Goal: Transaction & Acquisition: Purchase product/service

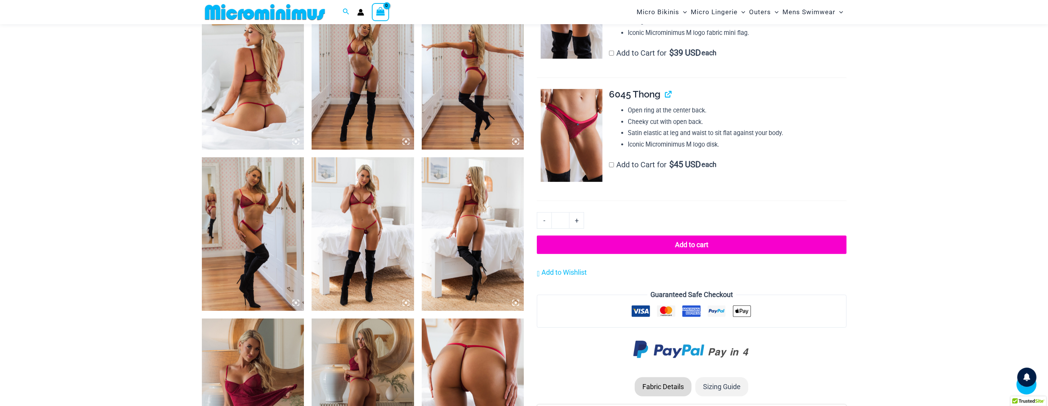
scroll to position [569, 0]
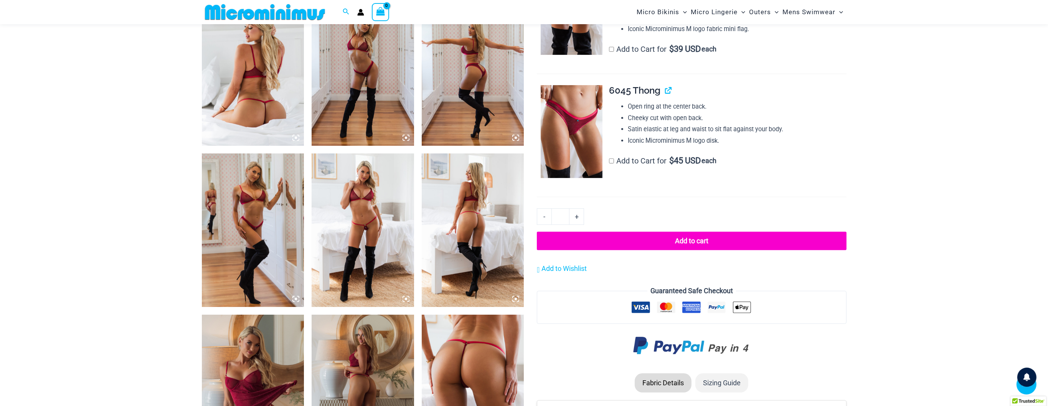
click at [270, 92] on img at bounding box center [253, 69] width 103 height 154
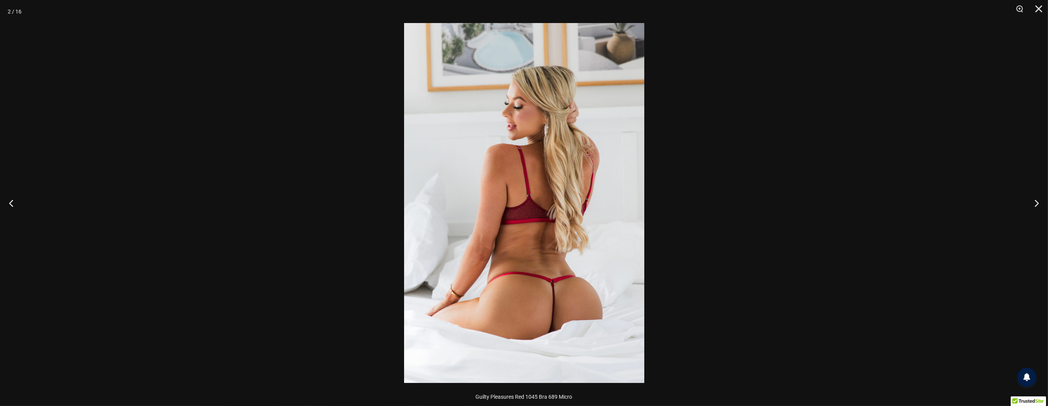
click at [425, 180] on img at bounding box center [524, 203] width 240 height 360
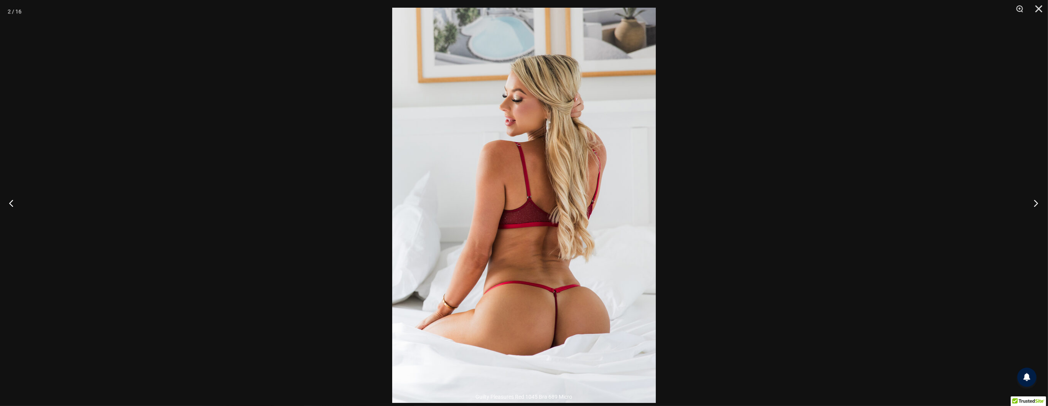
click at [1035, 203] on button "Next" at bounding box center [1034, 203] width 29 height 38
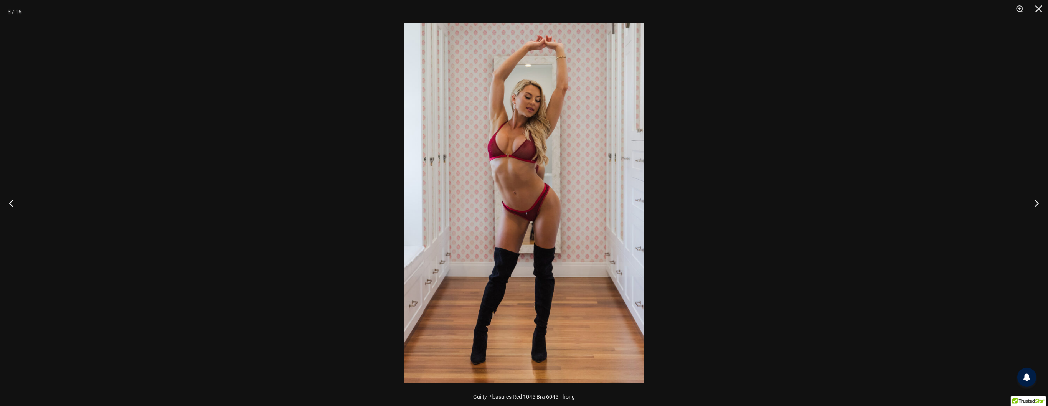
click at [539, 153] on img at bounding box center [524, 203] width 240 height 360
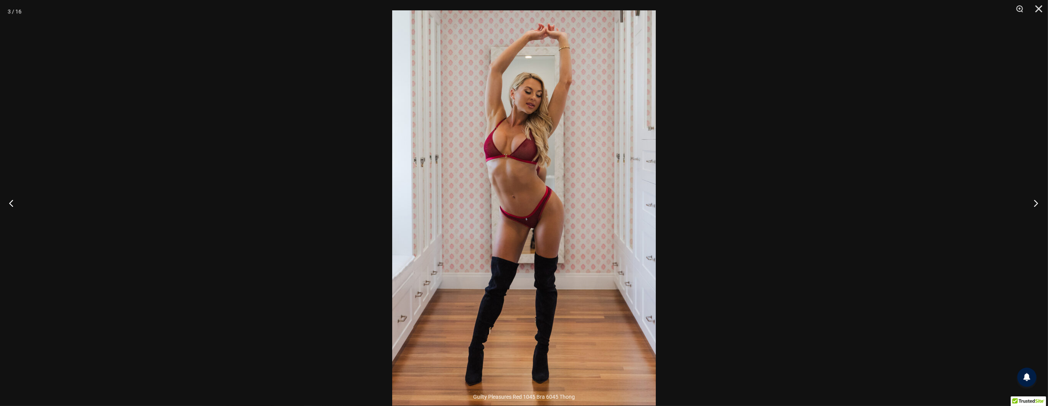
click at [1035, 203] on button "Next" at bounding box center [1034, 203] width 29 height 38
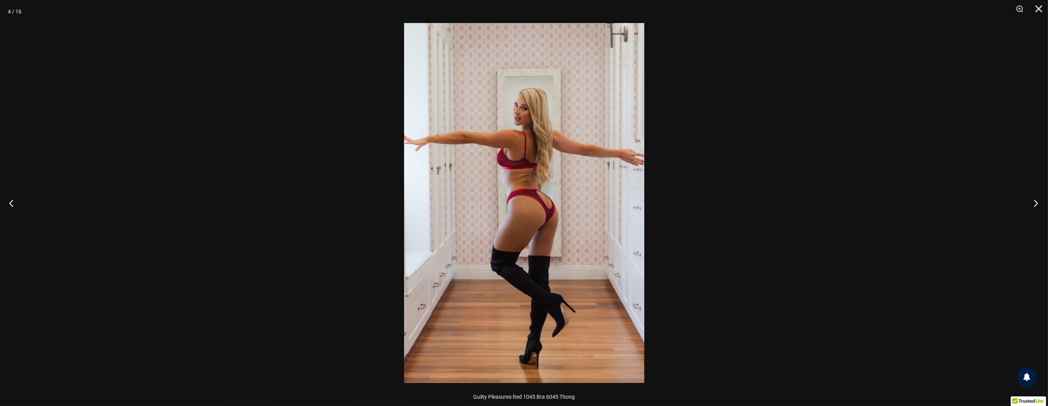
click at [1035, 203] on button "Next" at bounding box center [1034, 203] width 29 height 38
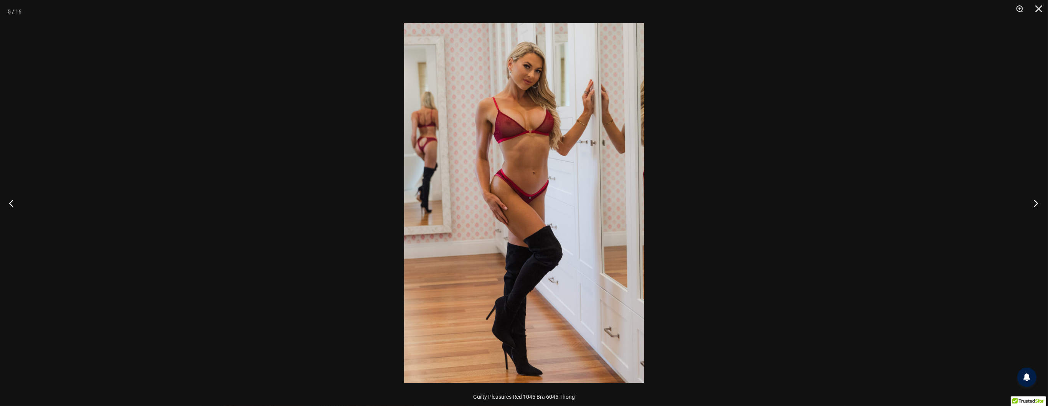
click at [1035, 203] on button "Next" at bounding box center [1034, 203] width 29 height 38
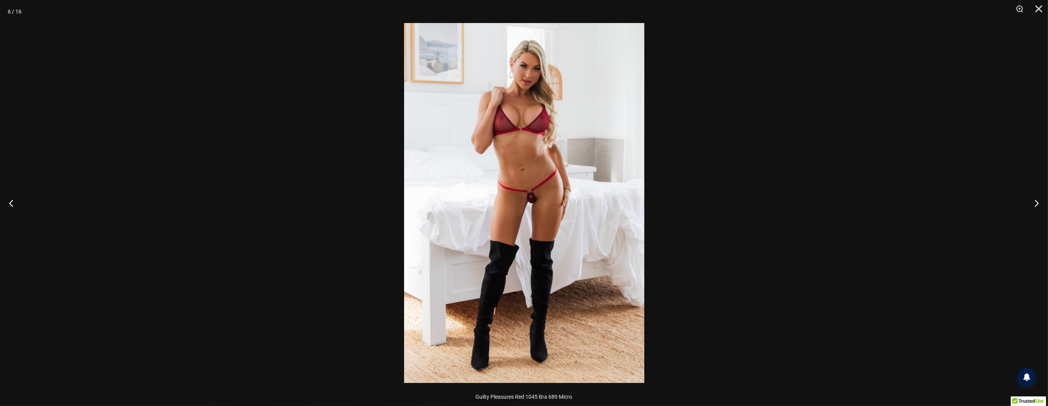
click at [543, 200] on img at bounding box center [524, 203] width 240 height 360
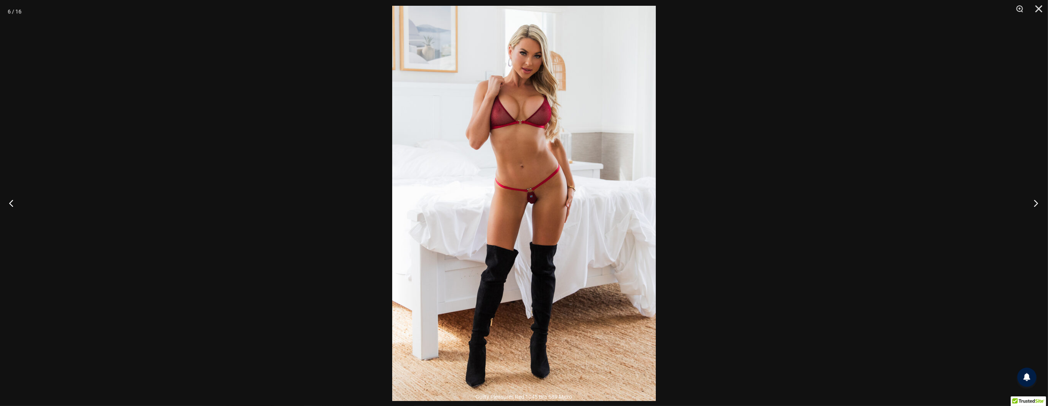
click at [1035, 204] on button "Next" at bounding box center [1034, 203] width 29 height 38
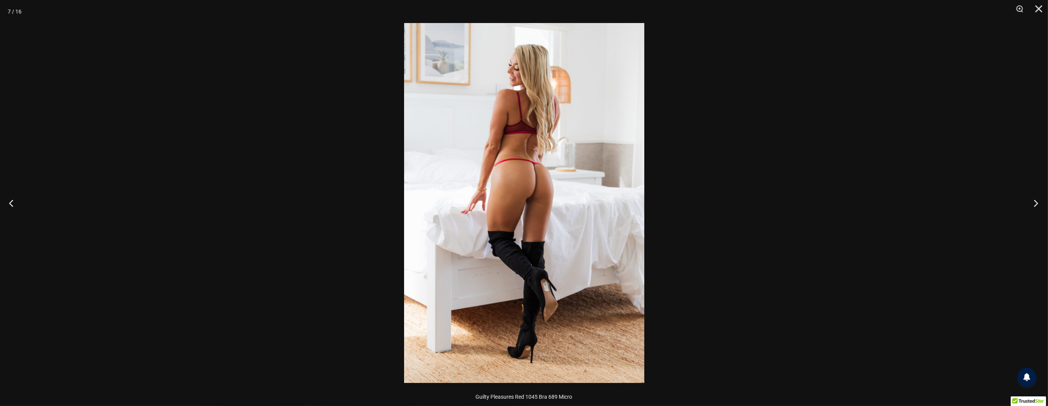
click at [1035, 204] on button "Next" at bounding box center [1034, 203] width 29 height 38
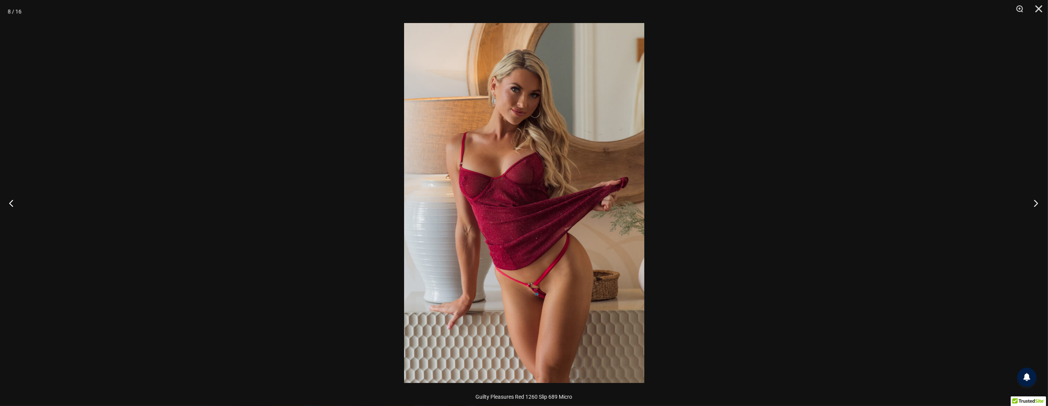
click at [1035, 204] on button "Next" at bounding box center [1034, 203] width 29 height 38
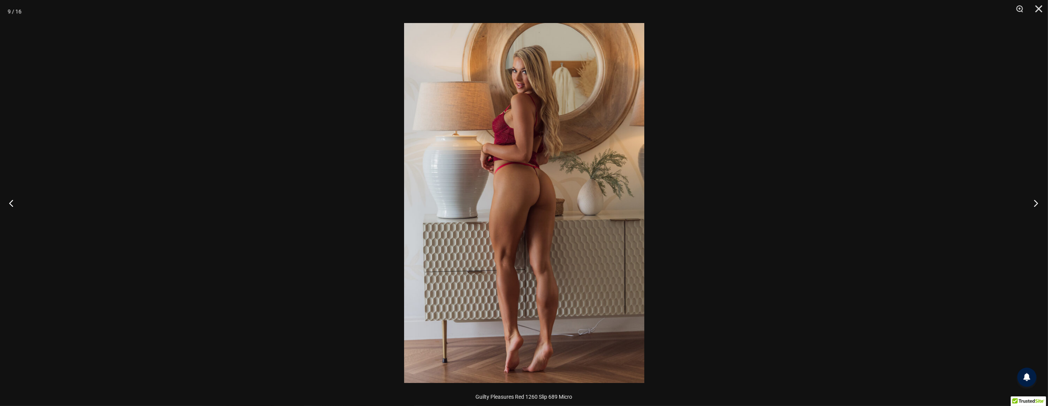
click at [1035, 204] on button "Next" at bounding box center [1034, 203] width 29 height 38
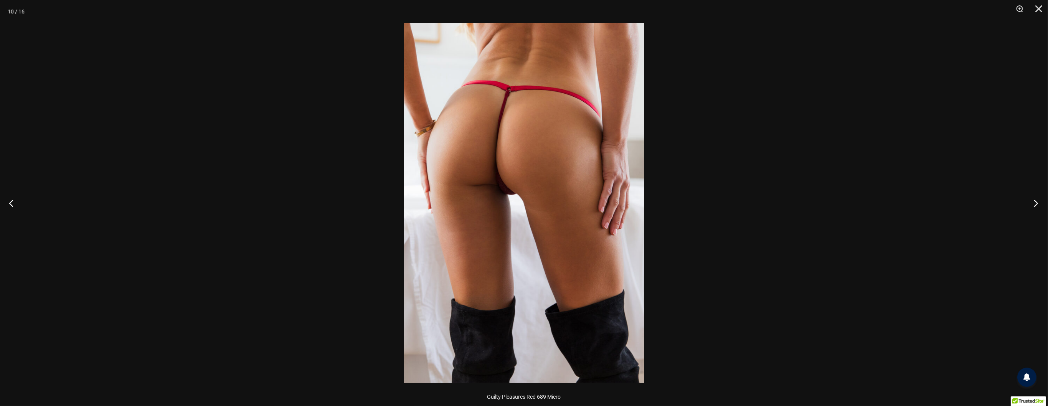
click at [1035, 204] on button "Next" at bounding box center [1034, 203] width 29 height 38
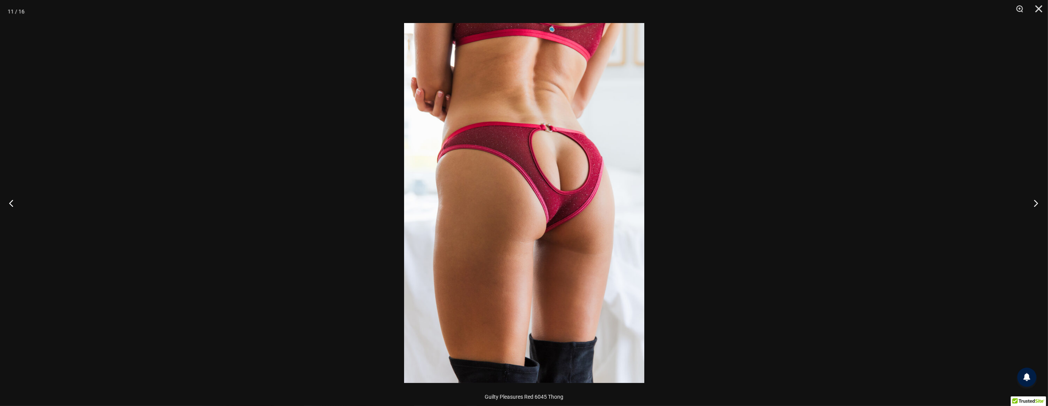
click at [1035, 204] on button "Next" at bounding box center [1034, 203] width 29 height 38
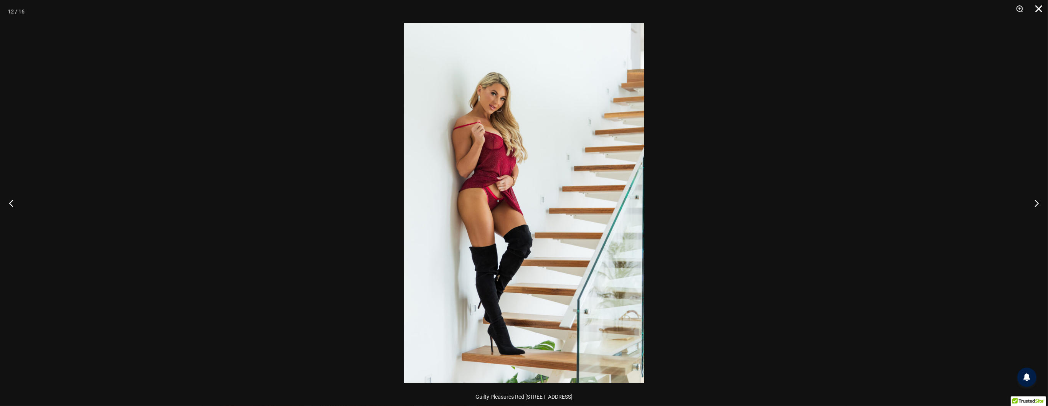
click at [1041, 10] on button "Close" at bounding box center [1036, 11] width 19 height 23
